Goal: Transaction & Acquisition: Book appointment/travel/reservation

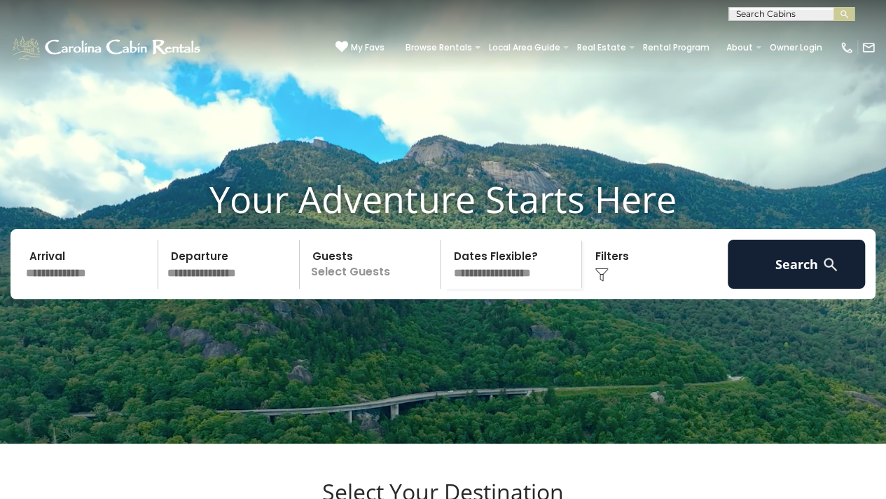
click at [602, 282] on img at bounding box center [602, 275] width 14 height 14
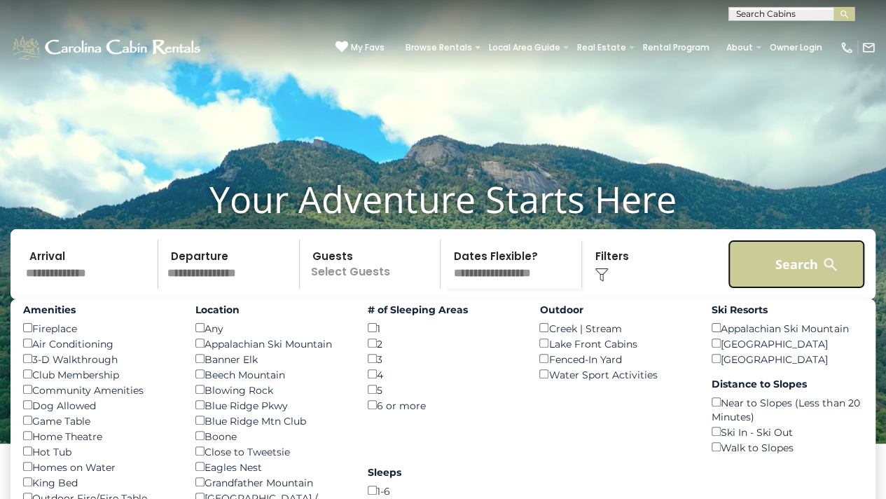
click at [813, 289] on button "Search" at bounding box center [796, 264] width 137 height 49
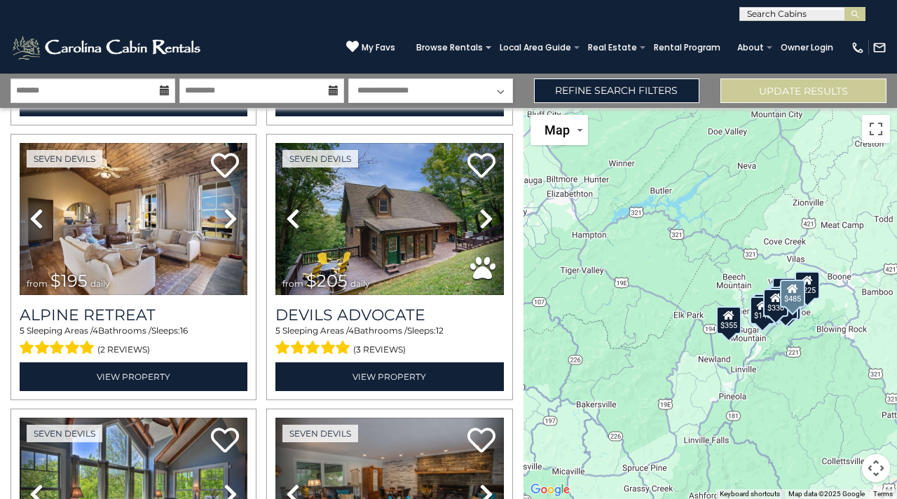
scroll to position [571, 0]
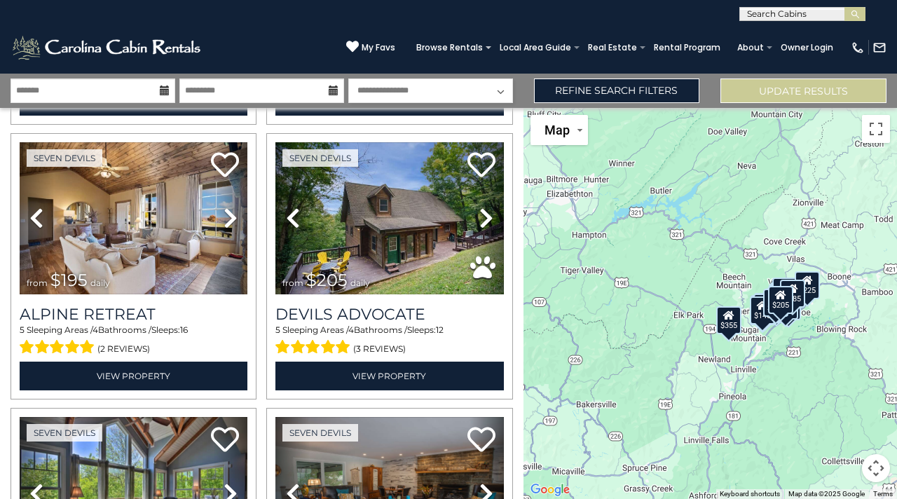
click at [874, 466] on button "Map camera controls" at bounding box center [876, 468] width 28 height 28
click at [845, 397] on button "Zoom in" at bounding box center [841, 398] width 28 height 28
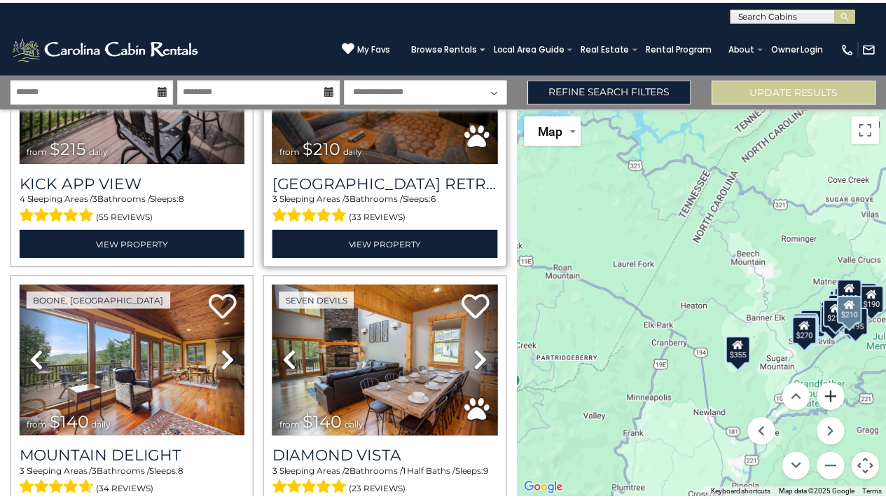
scroll to position [3179, 0]
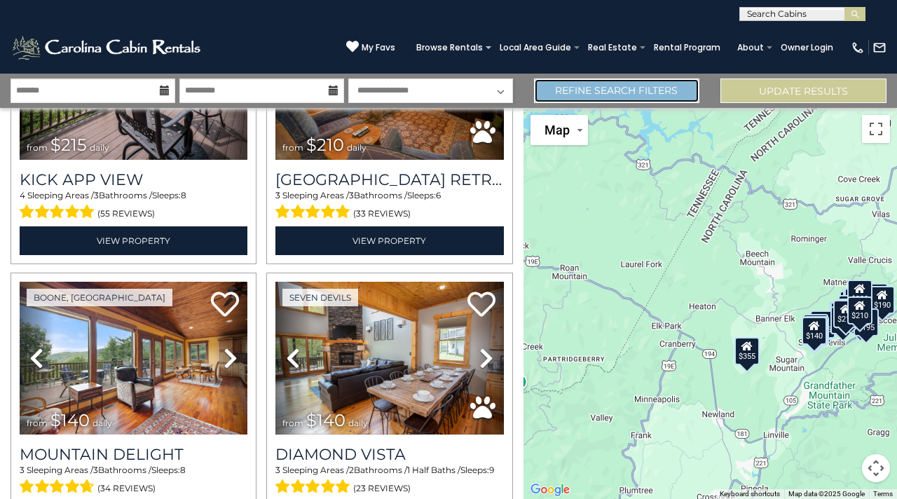
click at [582, 95] on link "Refine Search Filters" at bounding box center [617, 90] width 166 height 25
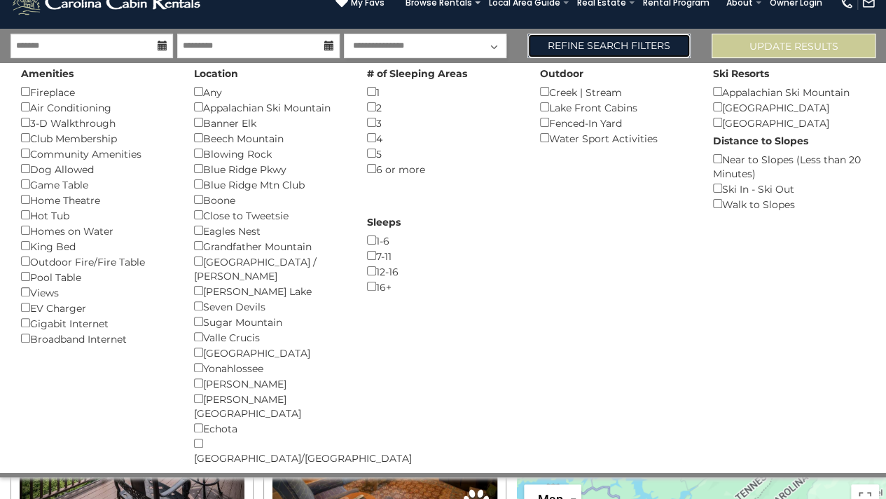
scroll to position [0, 0]
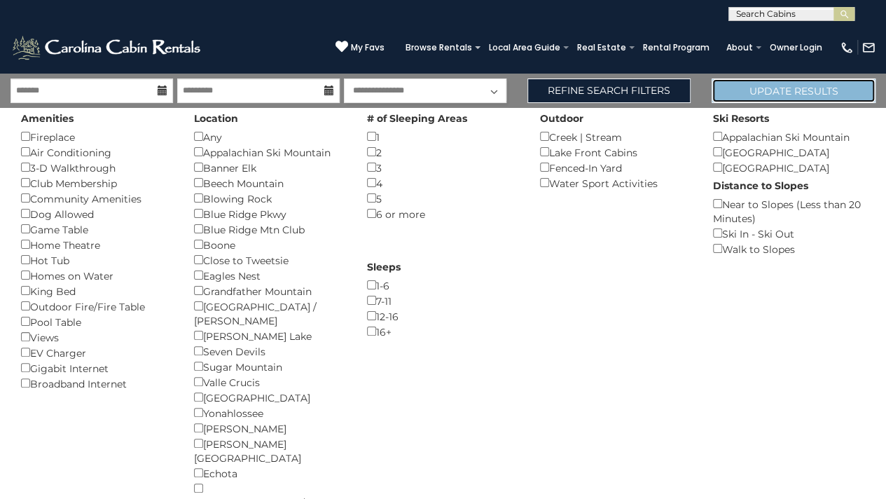
click at [759, 79] on button "Update Results" at bounding box center [794, 90] width 164 height 25
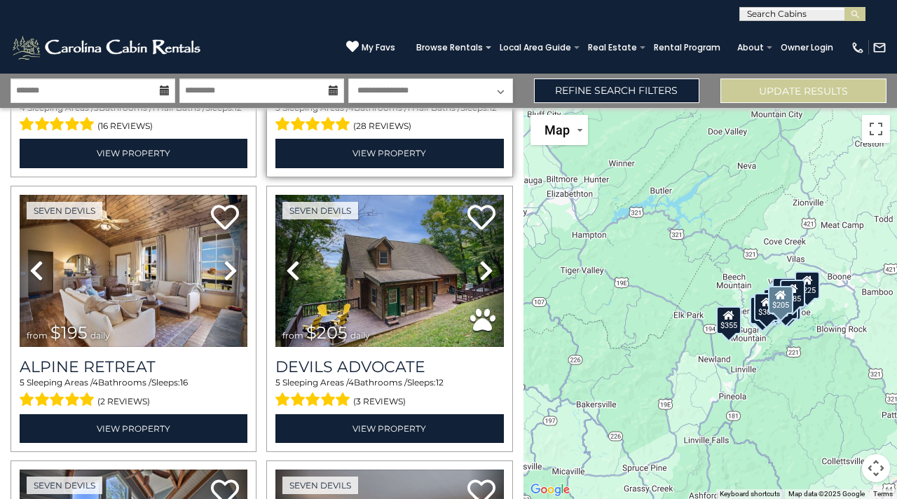
scroll to position [519, 0]
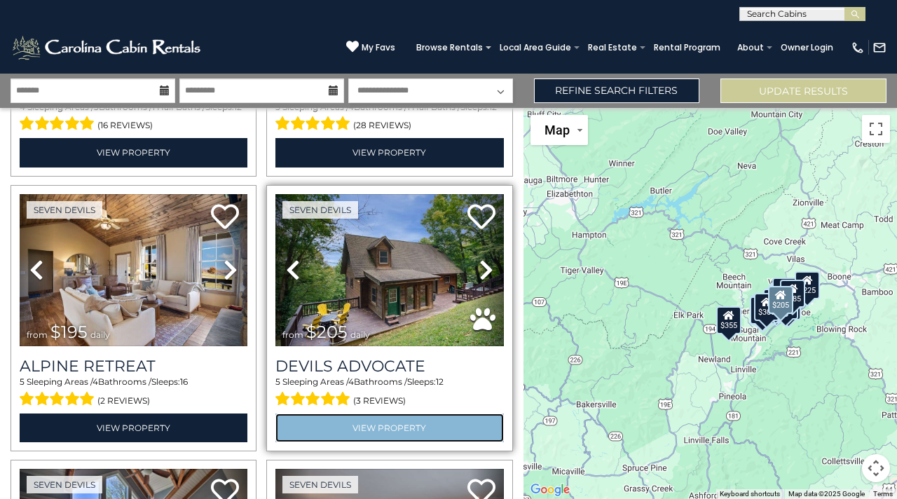
click at [391, 413] on link "View Property" at bounding box center [389, 427] width 228 height 29
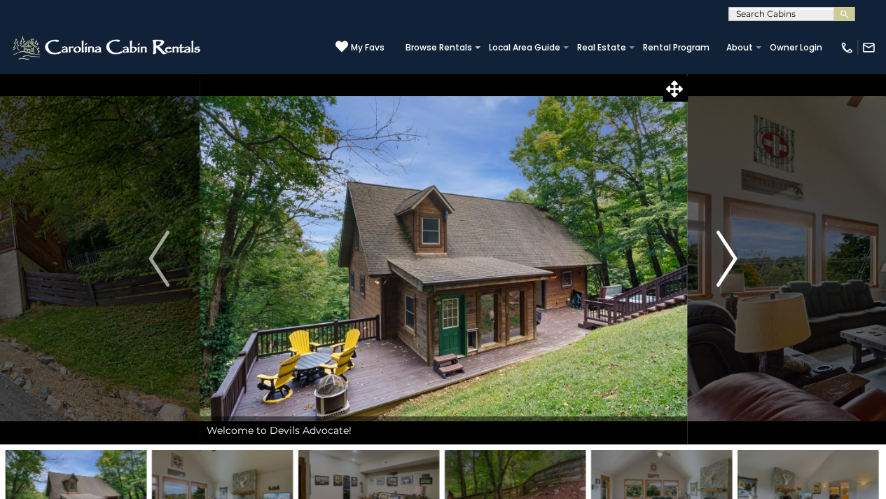
click at [720, 273] on img "Next" at bounding box center [727, 258] width 21 height 56
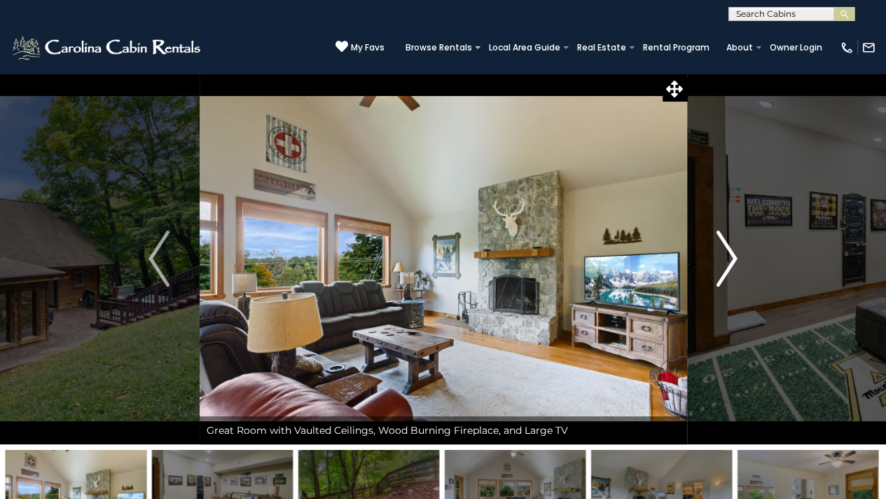
click at [720, 273] on img "Next" at bounding box center [727, 258] width 21 height 56
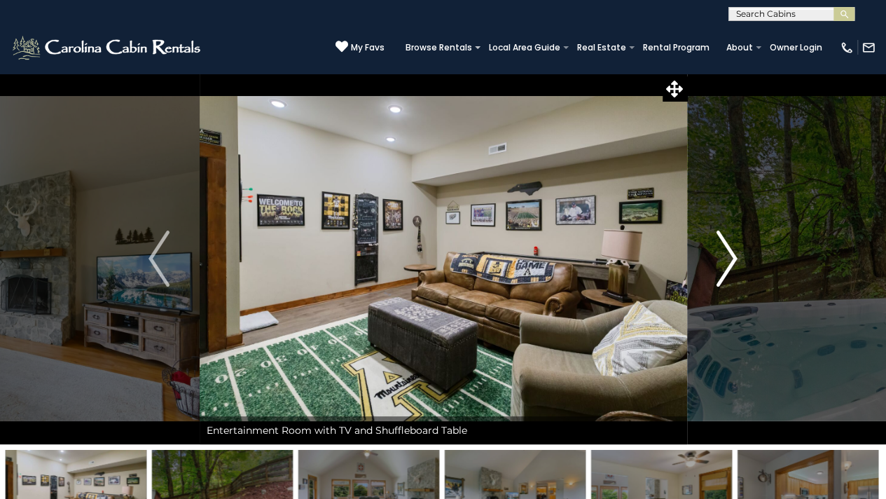
click at [720, 273] on img "Next" at bounding box center [727, 258] width 21 height 56
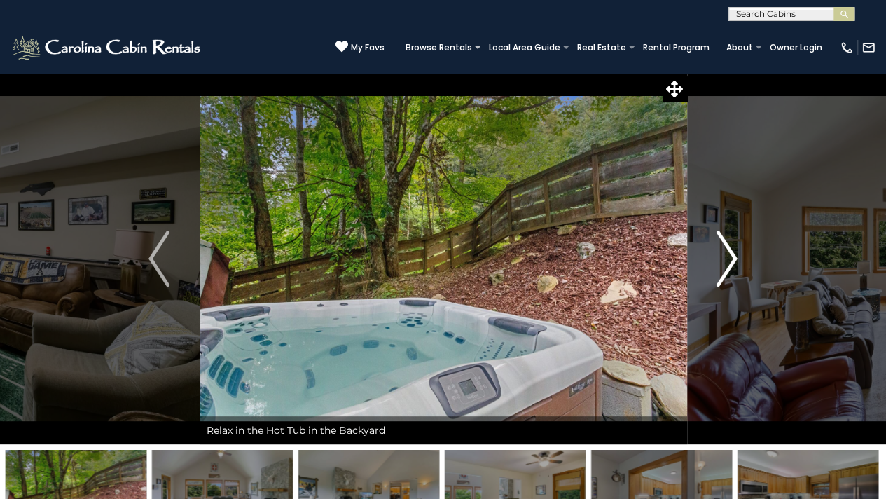
click at [720, 273] on img "Next" at bounding box center [727, 258] width 21 height 56
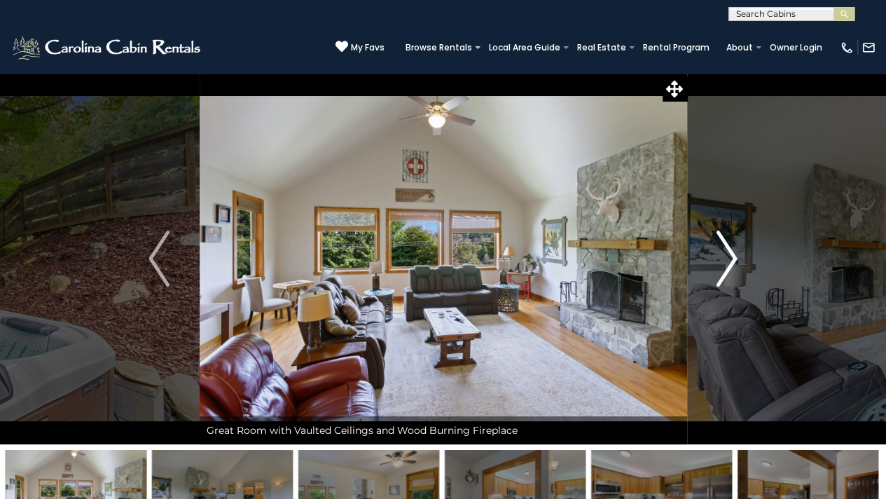
click at [720, 273] on img "Next" at bounding box center [727, 258] width 21 height 56
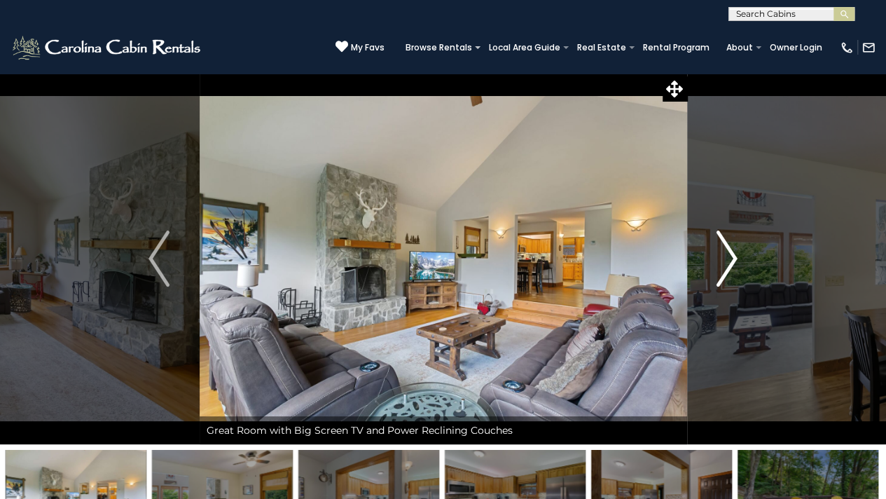
click at [720, 273] on img "Next" at bounding box center [727, 258] width 21 height 56
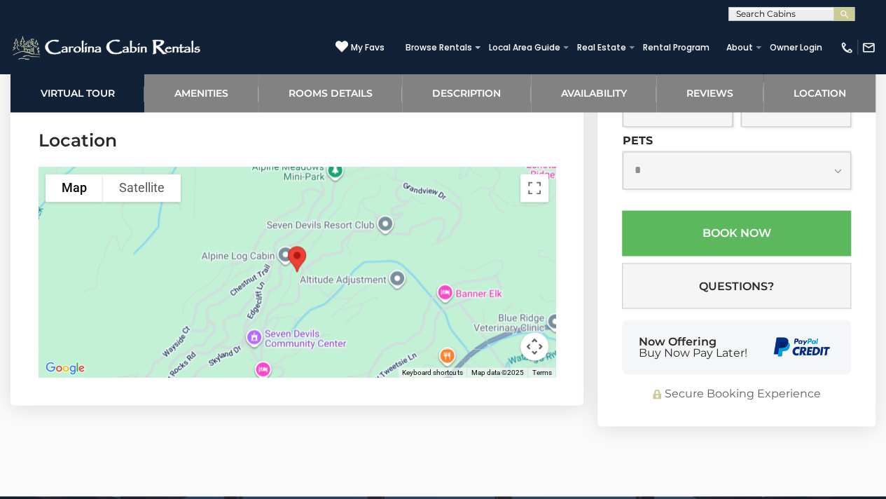
scroll to position [3732, 0]
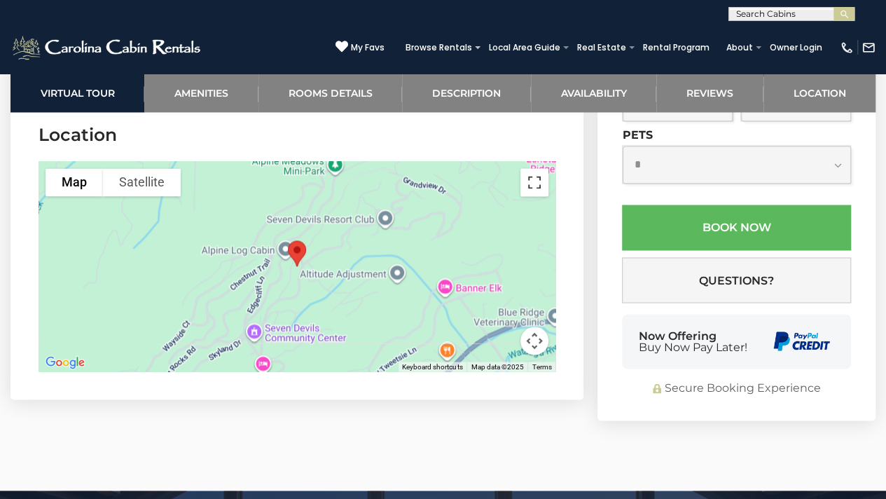
click at [539, 184] on button "Toggle fullscreen view" at bounding box center [535, 182] width 28 height 28
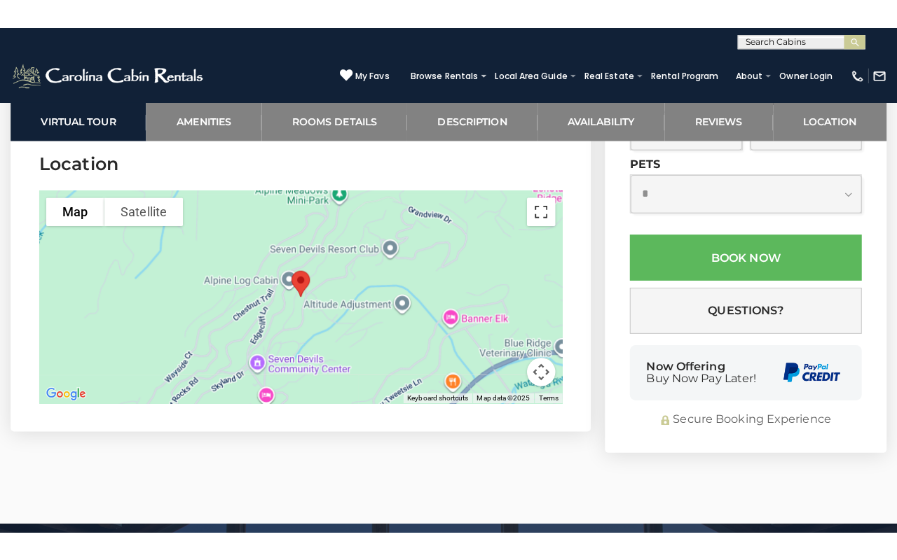
scroll to position [3712, 0]
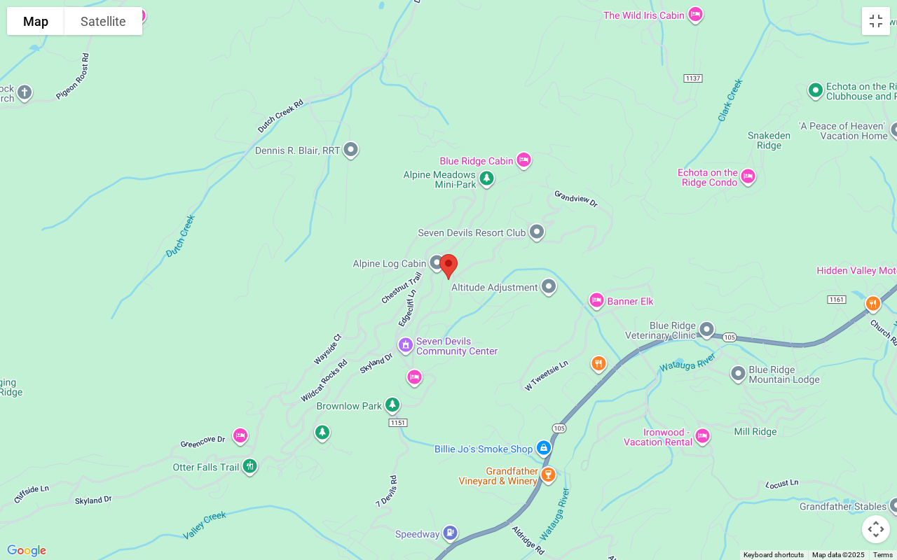
click at [876, 498] on button "Map camera controls" at bounding box center [876, 530] width 28 height 28
click at [842, 462] on button "Zoom in" at bounding box center [841, 460] width 28 height 28
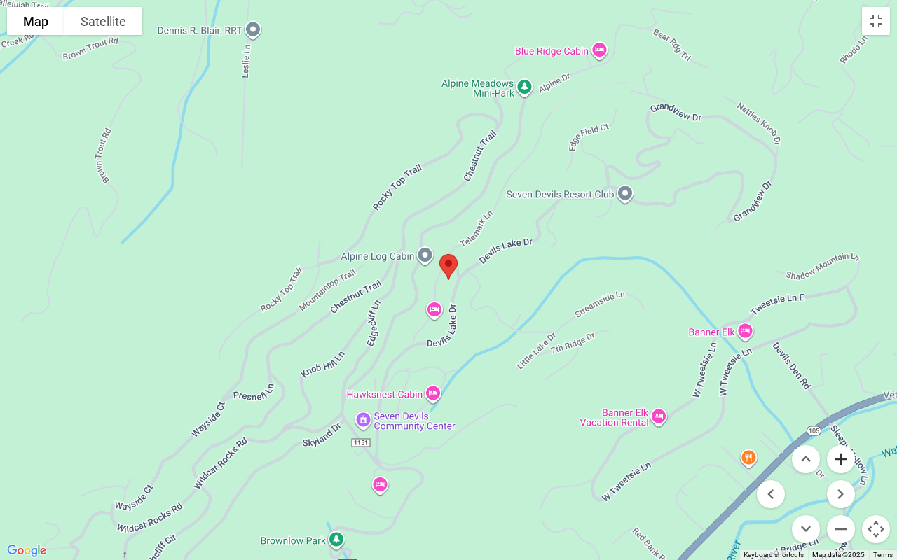
click at [842, 462] on button "Zoom in" at bounding box center [841, 460] width 28 height 28
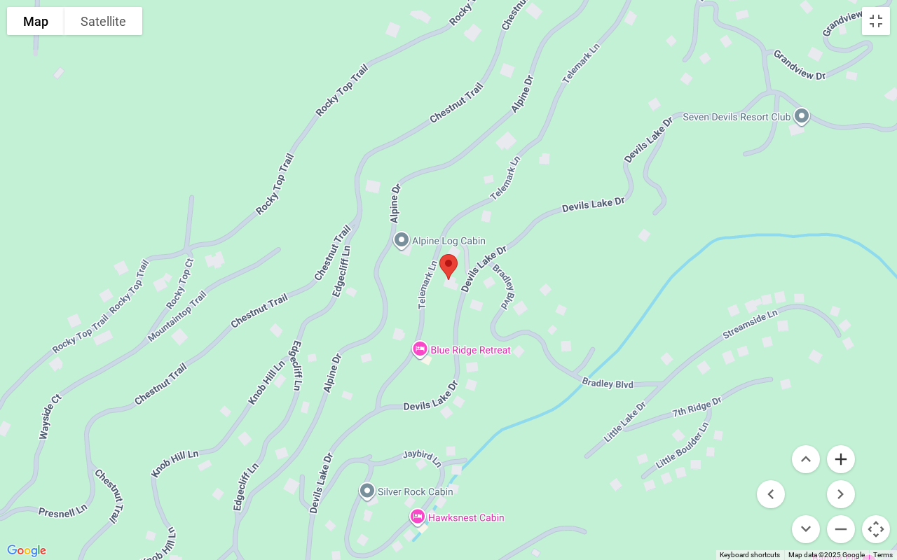
click at [842, 462] on button "Zoom in" at bounding box center [841, 460] width 28 height 28
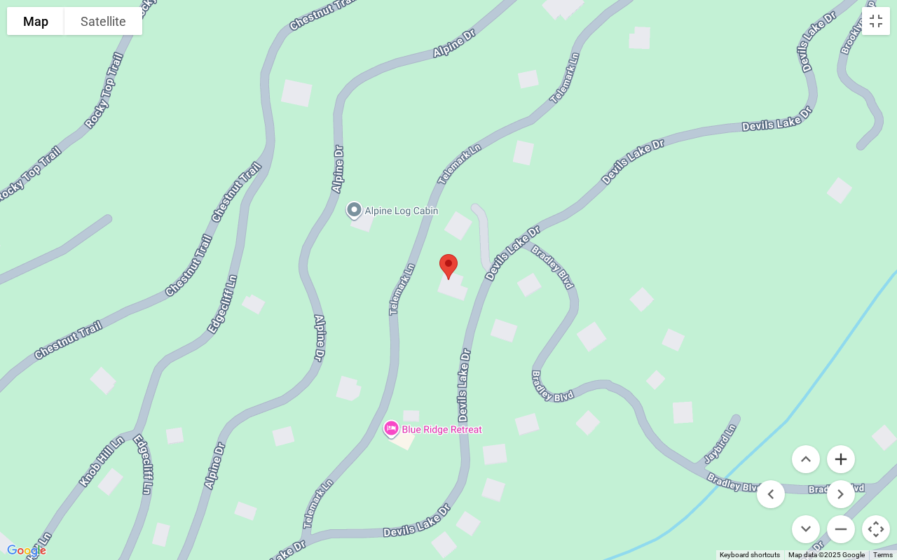
click at [842, 462] on button "Zoom in" at bounding box center [841, 460] width 28 height 28
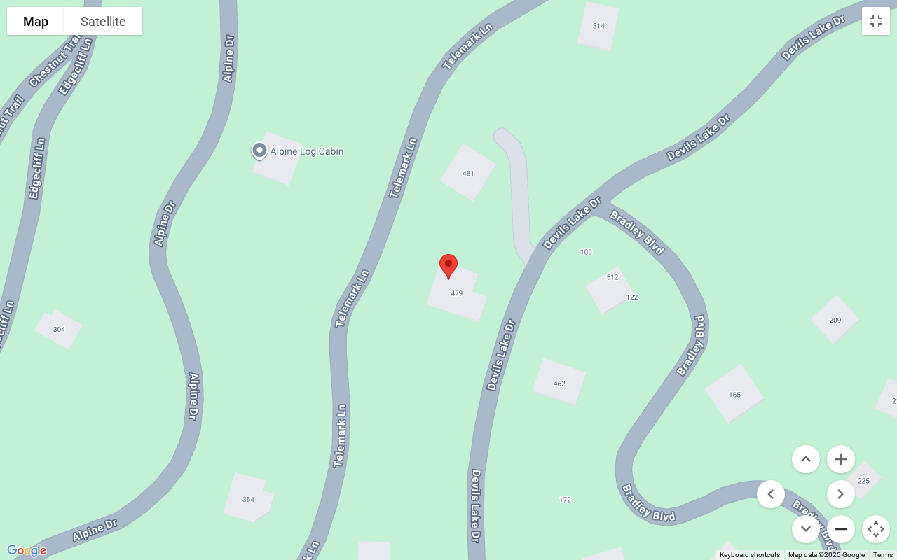
click at [841, 498] on button "Zoom out" at bounding box center [841, 530] width 28 height 28
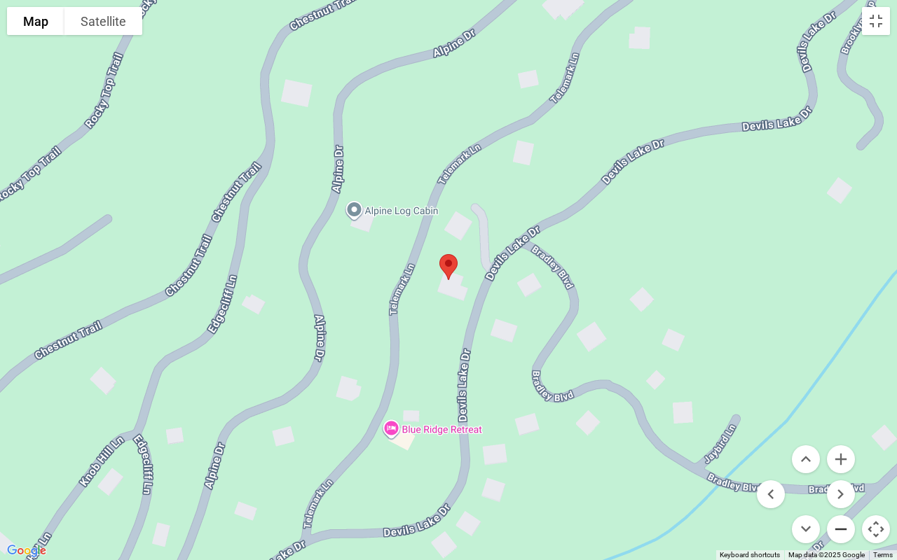
click at [841, 498] on button "Zoom out" at bounding box center [841, 530] width 28 height 28
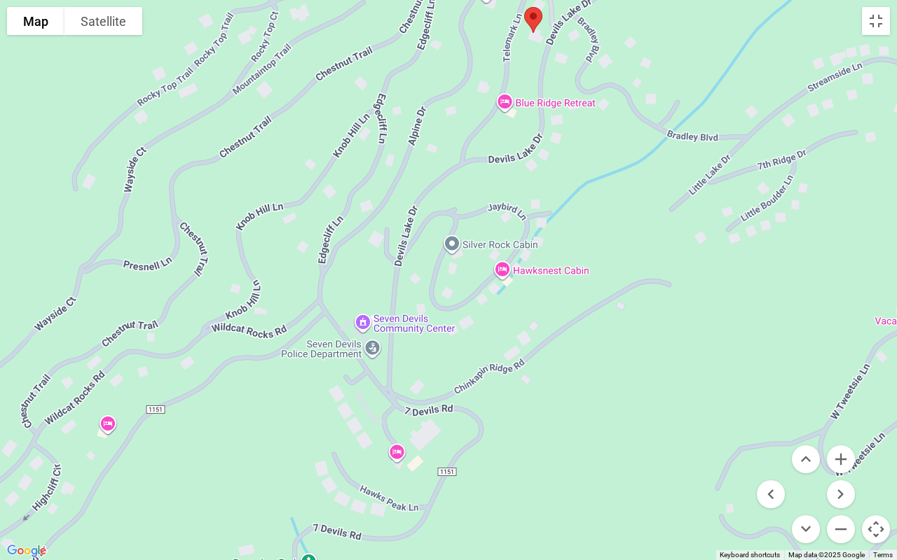
drag, startPoint x: 565, startPoint y: 512, endPoint x: 651, endPoint y: 262, distance: 264.3
click at [651, 262] on div at bounding box center [448, 280] width 897 height 560
click at [876, 498] on button "Map camera controls" at bounding box center [876, 530] width 28 height 28
click at [873, 22] on button "Toggle fullscreen view" at bounding box center [876, 21] width 28 height 28
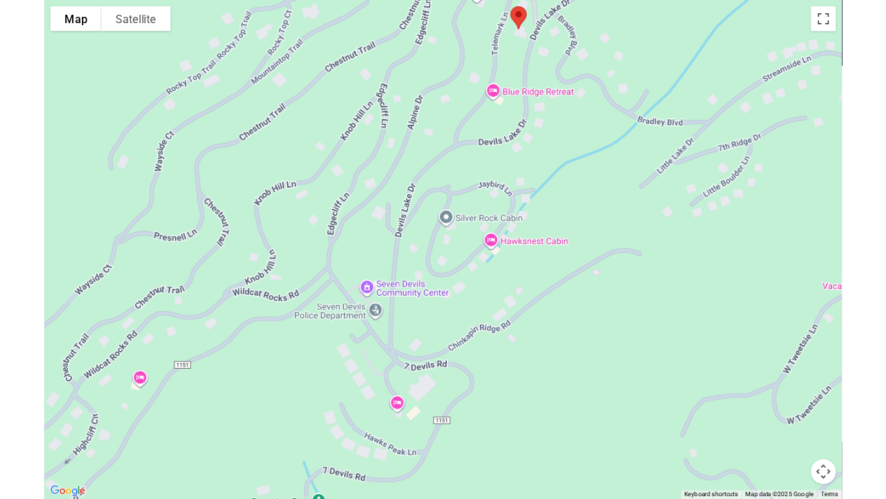
scroll to position [3732, 0]
